Goal: Find specific page/section: Find specific page/section

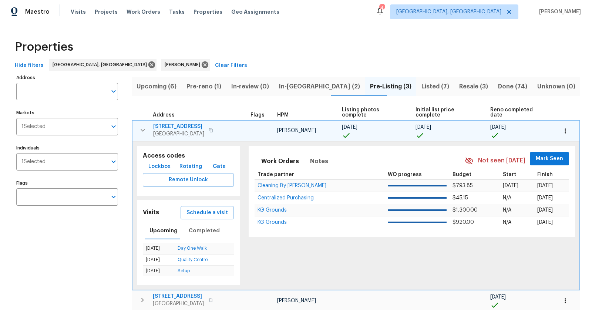
scroll to position [46, 0]
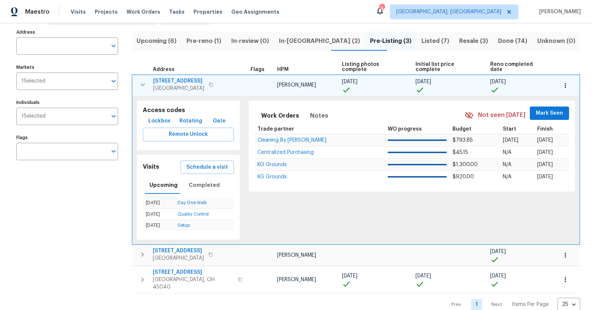
click at [313, 44] on span "In-reno (2)" at bounding box center [320, 41] width 82 height 10
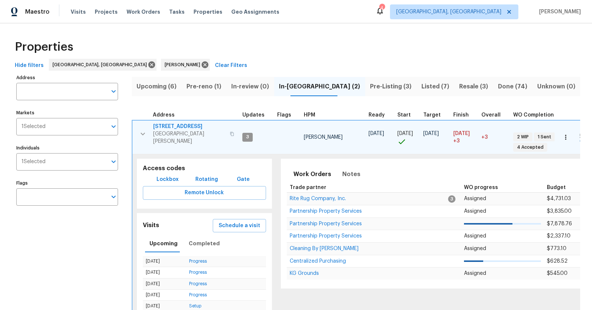
scroll to position [81, 0]
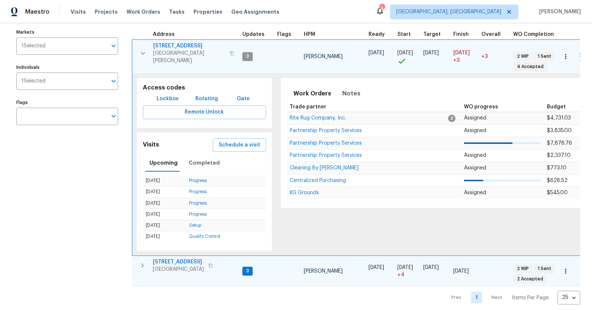
click at [162, 258] on span "[STREET_ADDRESS]" at bounding box center [178, 261] width 51 height 7
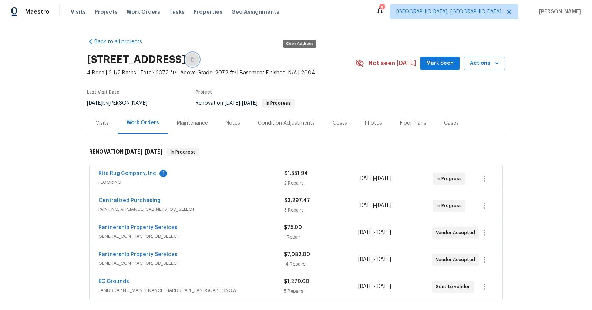
click at [199, 61] on button "button" at bounding box center [192, 59] width 13 height 13
click at [113, 172] on link "Rite Rug Company, Inc." at bounding box center [127, 173] width 59 height 5
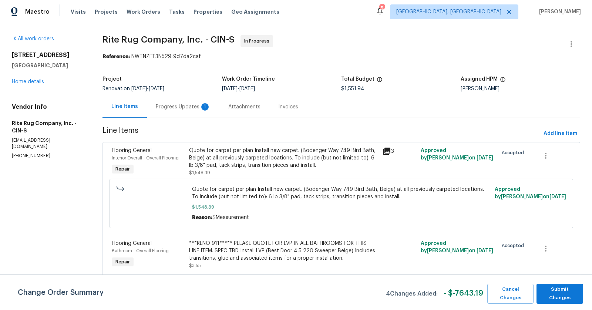
click at [191, 104] on div "Progress Updates 1" at bounding box center [183, 106] width 55 height 7
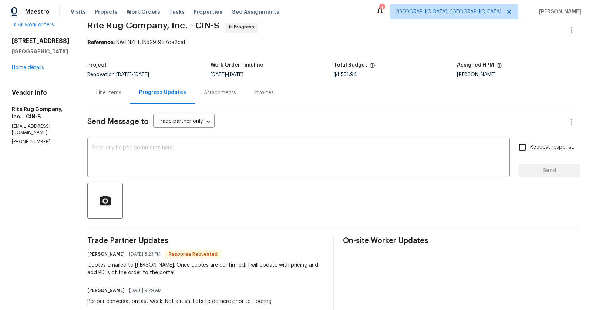
scroll to position [15, 0]
click at [265, 155] on textarea at bounding box center [299, 158] width 414 height 26
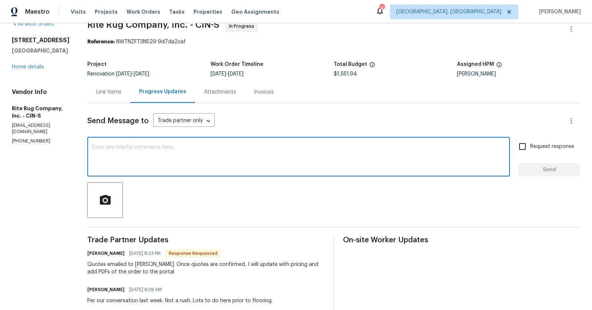
click at [265, 155] on textarea at bounding box center [299, 158] width 414 height 26
click at [125, 147] on textarea "Thanks. We may revise if tile is too tall to" at bounding box center [299, 158] width 414 height 26
click at [231, 154] on textarea "Thanks. We may revise if tile is too tall to" at bounding box center [299, 158] width 414 height 26
type textarea "Thanks. We may revise if tile is too tall to"
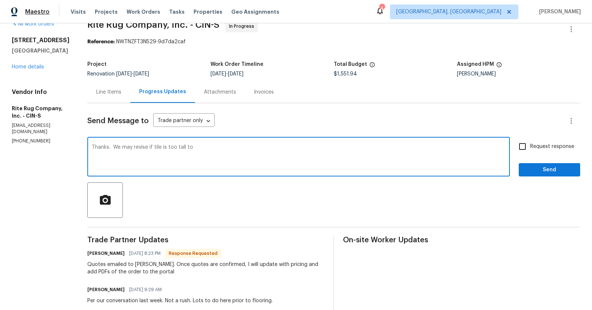
click at [29, 9] on span "Maestro" at bounding box center [37, 11] width 24 height 7
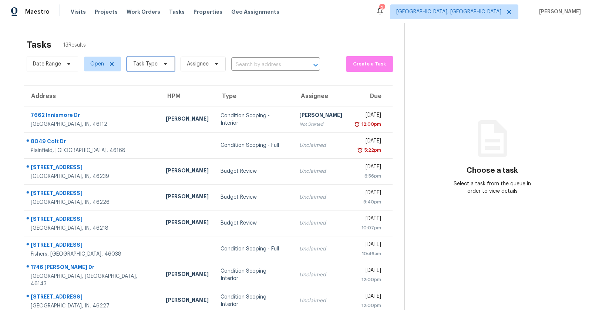
click at [165, 64] on icon at bounding box center [165, 64] width 6 height 6
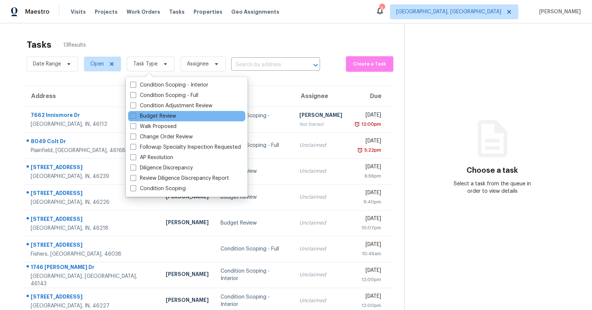
click at [165, 111] on div "Budget Review" at bounding box center [186, 116] width 117 height 10
click at [165, 117] on label "Budget Review" at bounding box center [153, 115] width 46 height 7
click at [135, 117] on input "Budget Review" at bounding box center [132, 114] width 5 height 5
checkbox input "true"
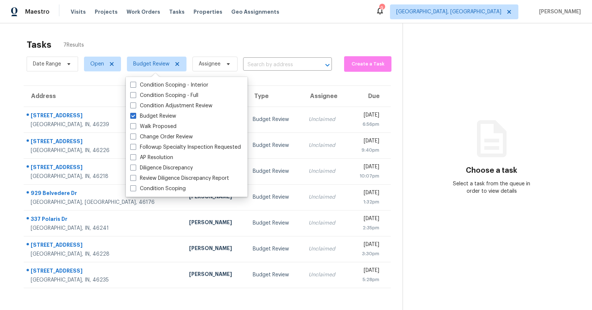
click at [321, 39] on div "Tasks 7 Results" at bounding box center [215, 44] width 376 height 19
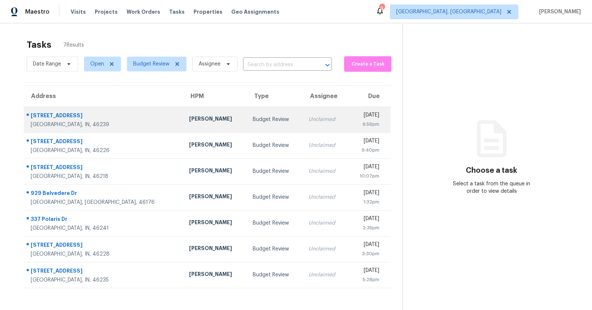
click at [303, 125] on td "Unclaimed" at bounding box center [325, 120] width 45 height 26
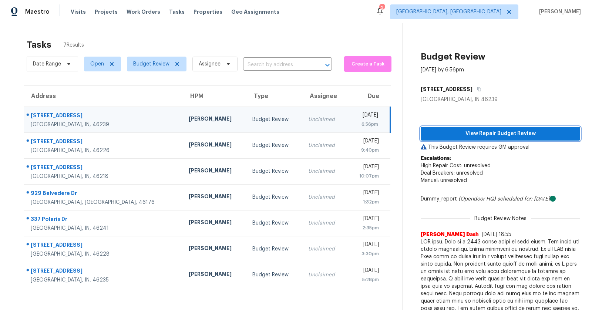
click at [520, 137] on span "View Repair Budget Review" at bounding box center [501, 133] width 148 height 9
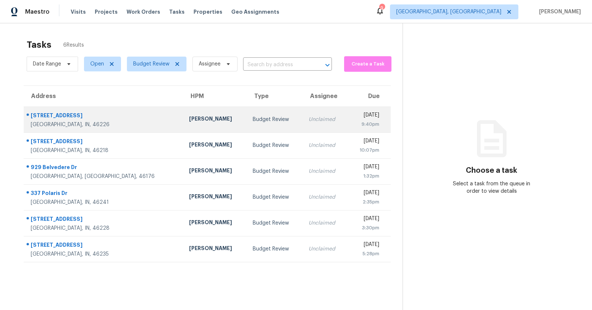
click at [60, 114] on div "[STREET_ADDRESS]" at bounding box center [104, 116] width 147 height 9
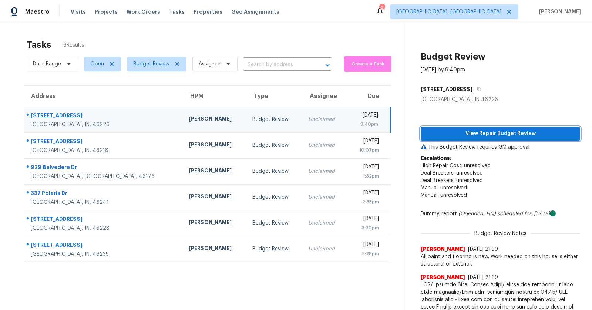
click at [493, 127] on button "View Repair Budget Review" at bounding box center [500, 134] width 159 height 14
click at [48, 125] on div "Indianapolis, IN, 46226" at bounding box center [104, 124] width 146 height 7
click at [54, 116] on div "7406 E 33rd St" at bounding box center [104, 116] width 146 height 9
click at [54, 112] on div "7406 E 33rd St" at bounding box center [104, 116] width 146 height 9
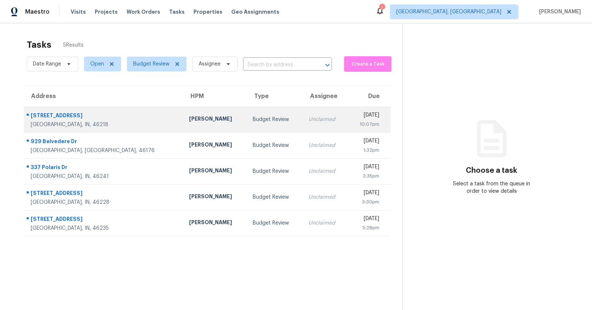
click at [55, 113] on div "[STREET_ADDRESS]" at bounding box center [104, 116] width 147 height 9
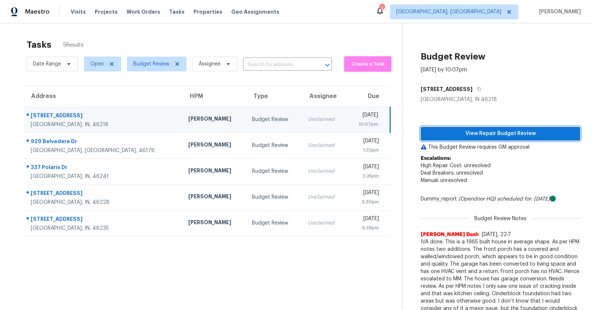
click at [490, 136] on span "View Repair Budget Review" at bounding box center [501, 133] width 148 height 9
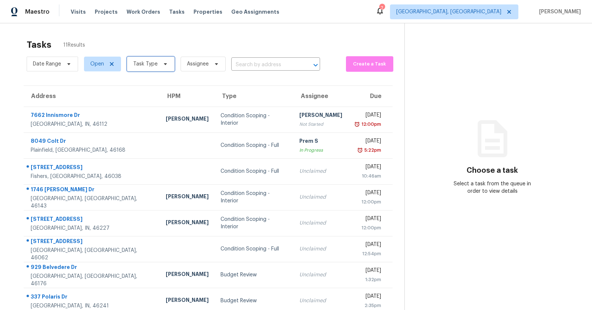
click at [139, 63] on span "Task Type" at bounding box center [145, 63] width 24 height 7
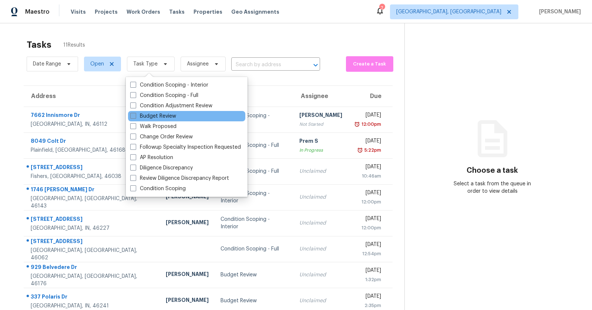
click at [149, 118] on label "Budget Review" at bounding box center [153, 115] width 46 height 7
click at [135, 117] on input "Budget Review" at bounding box center [132, 114] width 5 height 5
checkbox input "true"
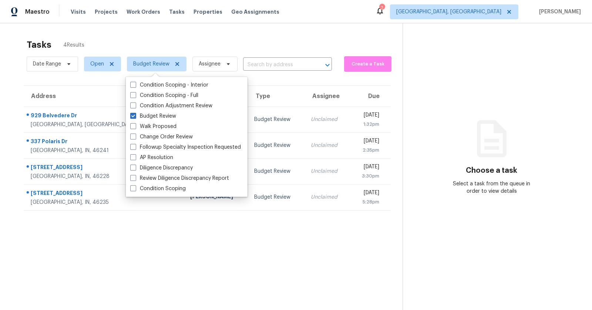
click at [83, 275] on section "Tasks 4 Results Date Range Open Budget Review Assignee ​ Create a Task Address …" at bounding box center [207, 184] width 391 height 298
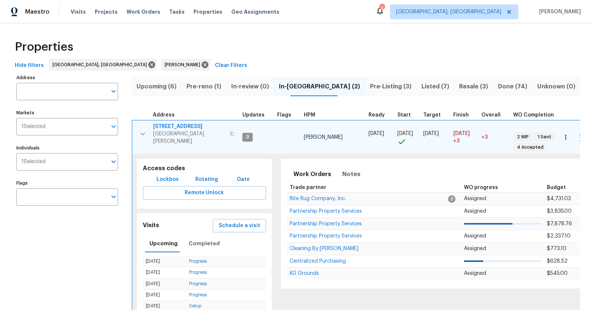
click at [370, 88] on span "Pre-Listing (3)" at bounding box center [391, 86] width 43 height 10
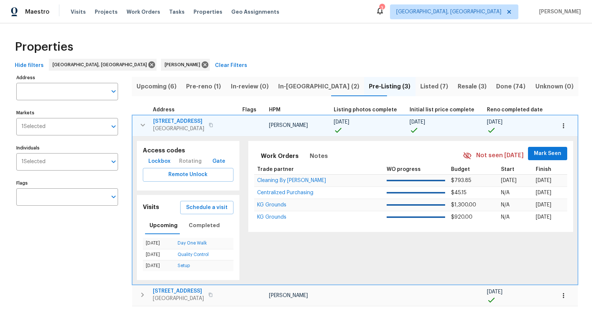
click at [182, 124] on span "[STREET_ADDRESS]" at bounding box center [178, 121] width 51 height 7
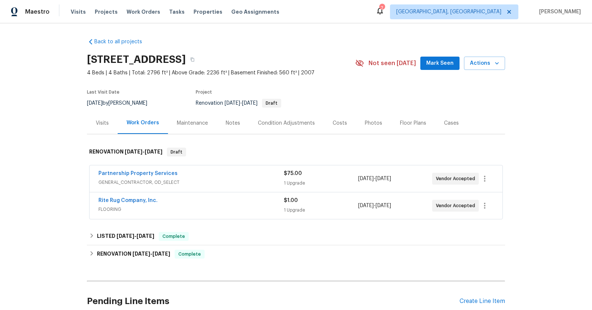
click at [379, 119] on div "Photos" at bounding box center [373, 123] width 35 height 22
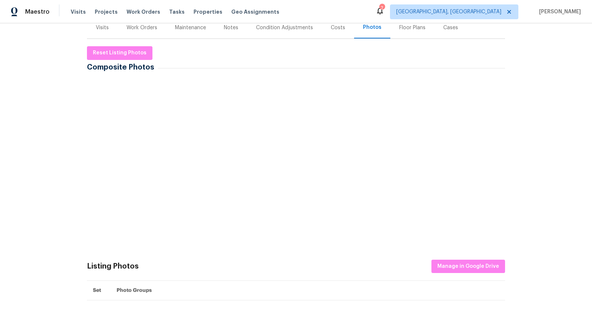
scroll to position [101, 0]
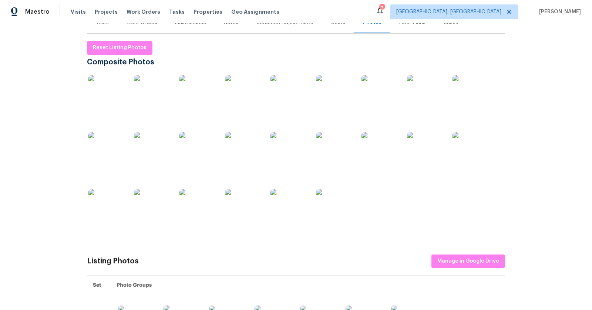
click at [474, 168] on img at bounding box center [470, 150] width 37 height 37
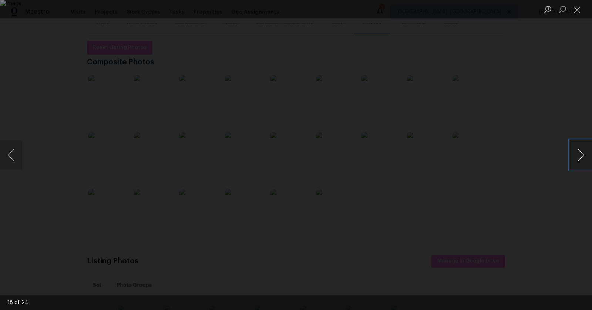
click at [587, 163] on button "Next image" at bounding box center [581, 155] width 22 height 30
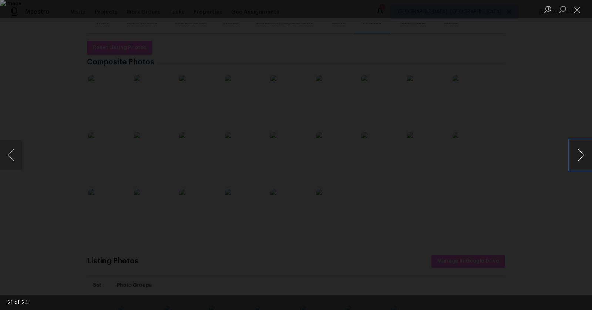
click at [587, 163] on button "Next image" at bounding box center [581, 155] width 22 height 30
click at [581, 145] on button "Next image" at bounding box center [581, 155] width 22 height 30
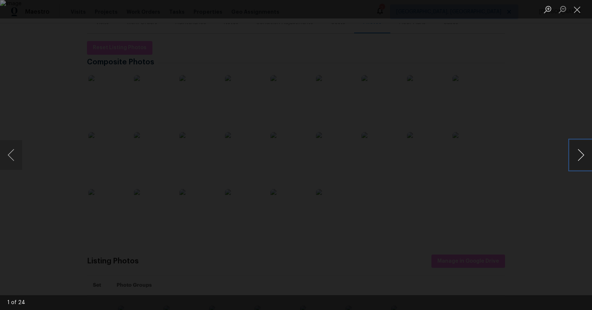
click at [581, 145] on button "Next image" at bounding box center [581, 155] width 22 height 30
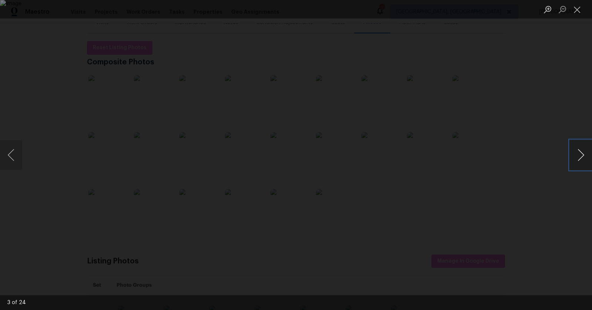
click at [581, 145] on button "Next image" at bounding box center [581, 155] width 22 height 30
click at [5, 159] on button "Previous image" at bounding box center [11, 155] width 22 height 30
click at [584, 157] on button "Next image" at bounding box center [581, 155] width 22 height 30
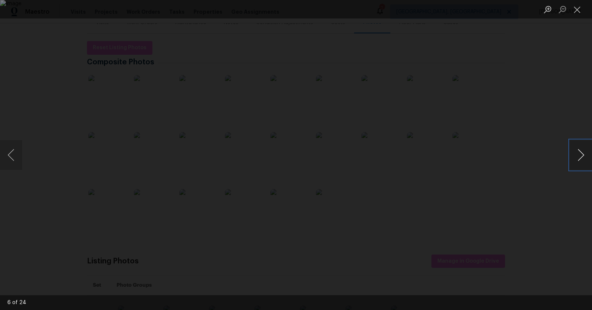
click at [584, 157] on button "Next image" at bounding box center [581, 155] width 22 height 30
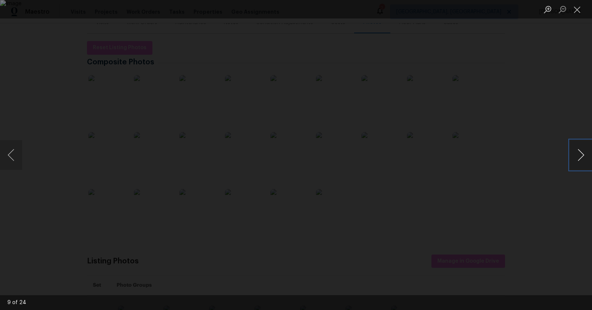
click at [584, 157] on button "Next image" at bounding box center [581, 155] width 22 height 30
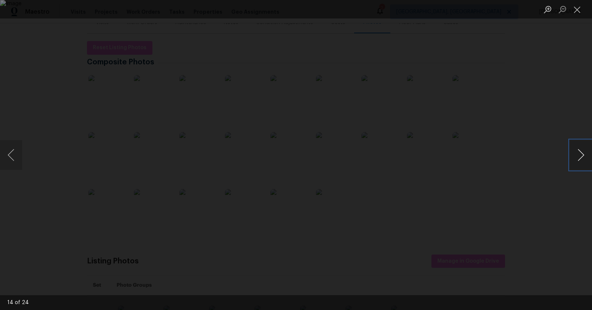
click at [584, 157] on button "Next image" at bounding box center [581, 155] width 22 height 30
click at [295, 0] on html "Maestro Visits Projects Work Orders Tasks Properties Geo Assignments 7 Indianap…" at bounding box center [296, 155] width 592 height 310
